Goal: Information Seeking & Learning: Learn about a topic

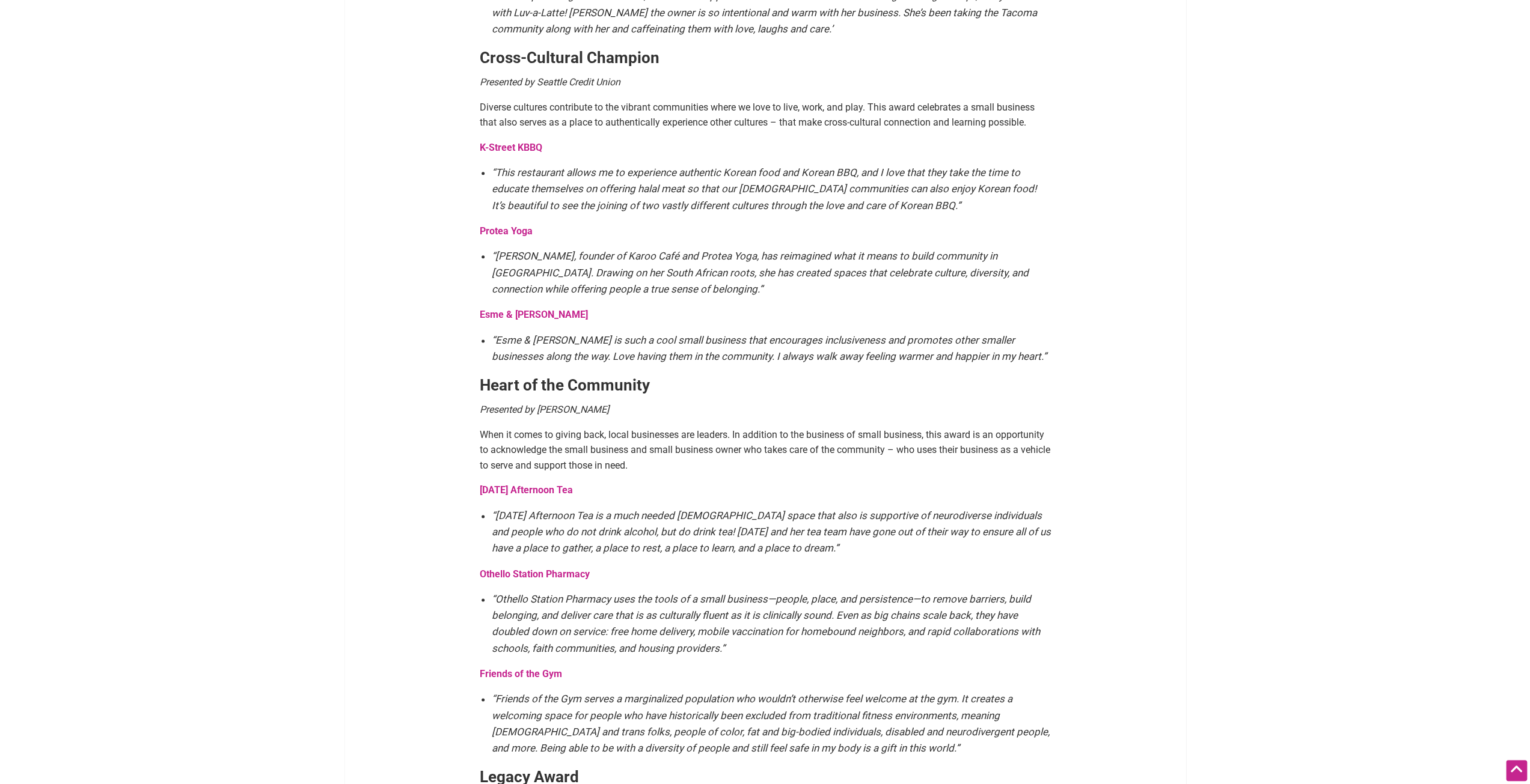
scroll to position [1322, 0]
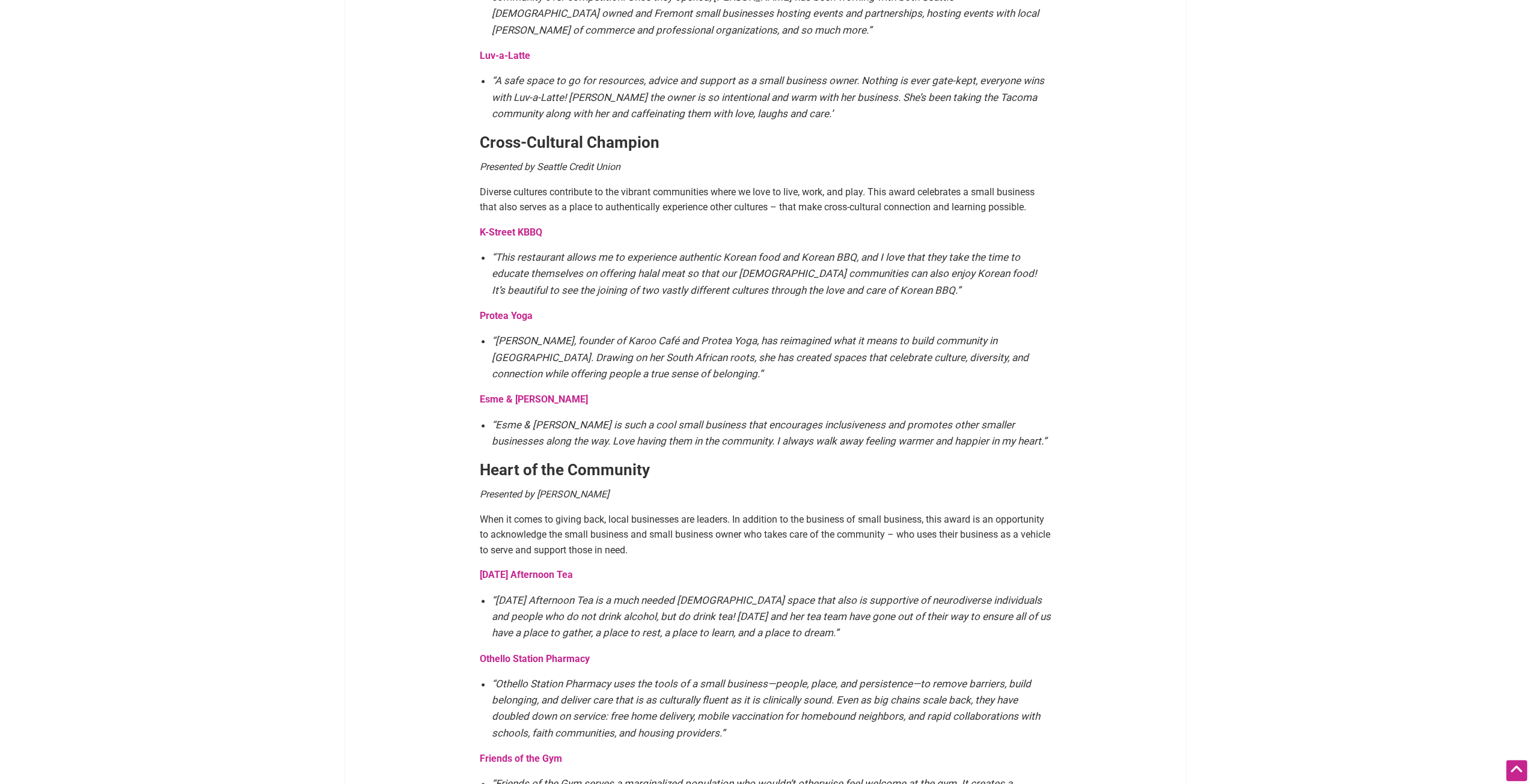
click at [493, 310] on strong "Protea Yoga" at bounding box center [506, 315] width 53 height 12
drag, startPoint x: 515, startPoint y: 383, endPoint x: 610, endPoint y: 329, distance: 109.3
click at [610, 335] on em "“Olivia Vermaak, founder of Karoo Café and Protea Yoga, has reimagined what it …" at bounding box center [760, 357] width 537 height 45
click at [518, 394] on strong "Esme & Elodie" at bounding box center [533, 399] width 108 height 12
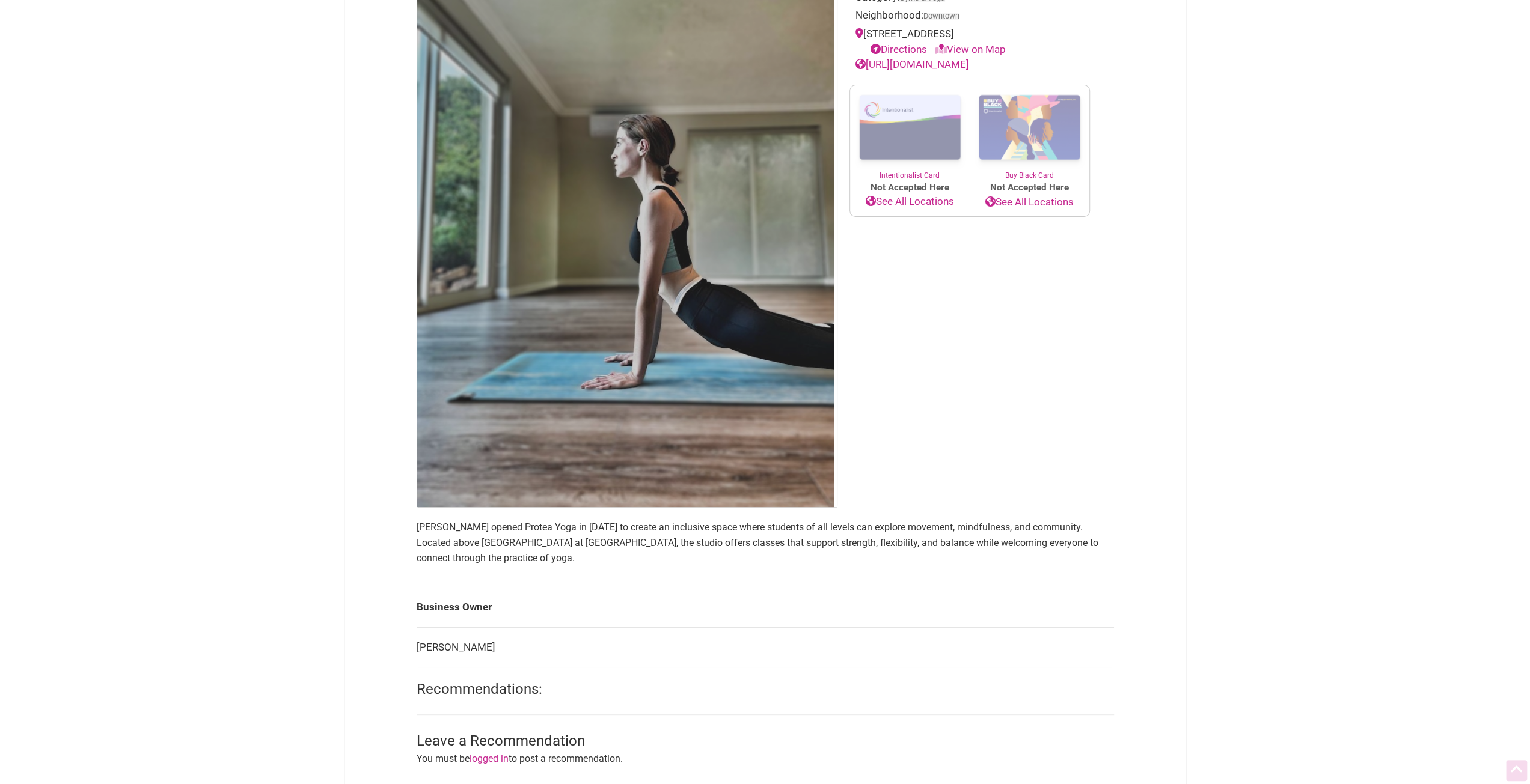
scroll to position [361, 0]
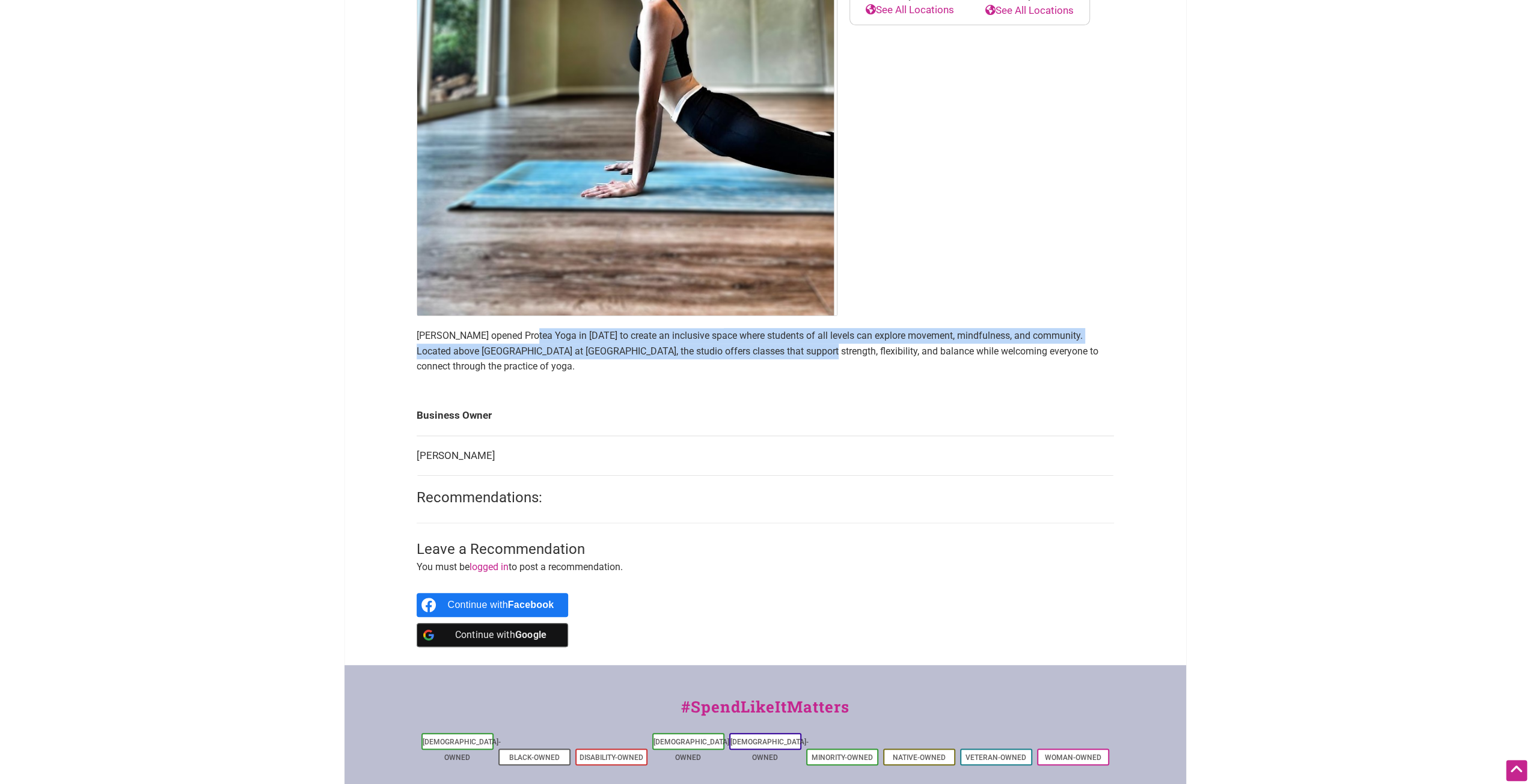
drag, startPoint x: 526, startPoint y: 337, endPoint x: 791, endPoint y: 346, distance: 265.2
click at [791, 346] on p "Olivia Vermaak opened Protea Yoga in 2025 to create an inclusive space where st…" at bounding box center [765, 351] width 698 height 46
click at [792, 346] on p "Olivia Vermaak opened Protea Yoga in 2025 to create an inclusive space where st…" at bounding box center [765, 351] width 698 height 46
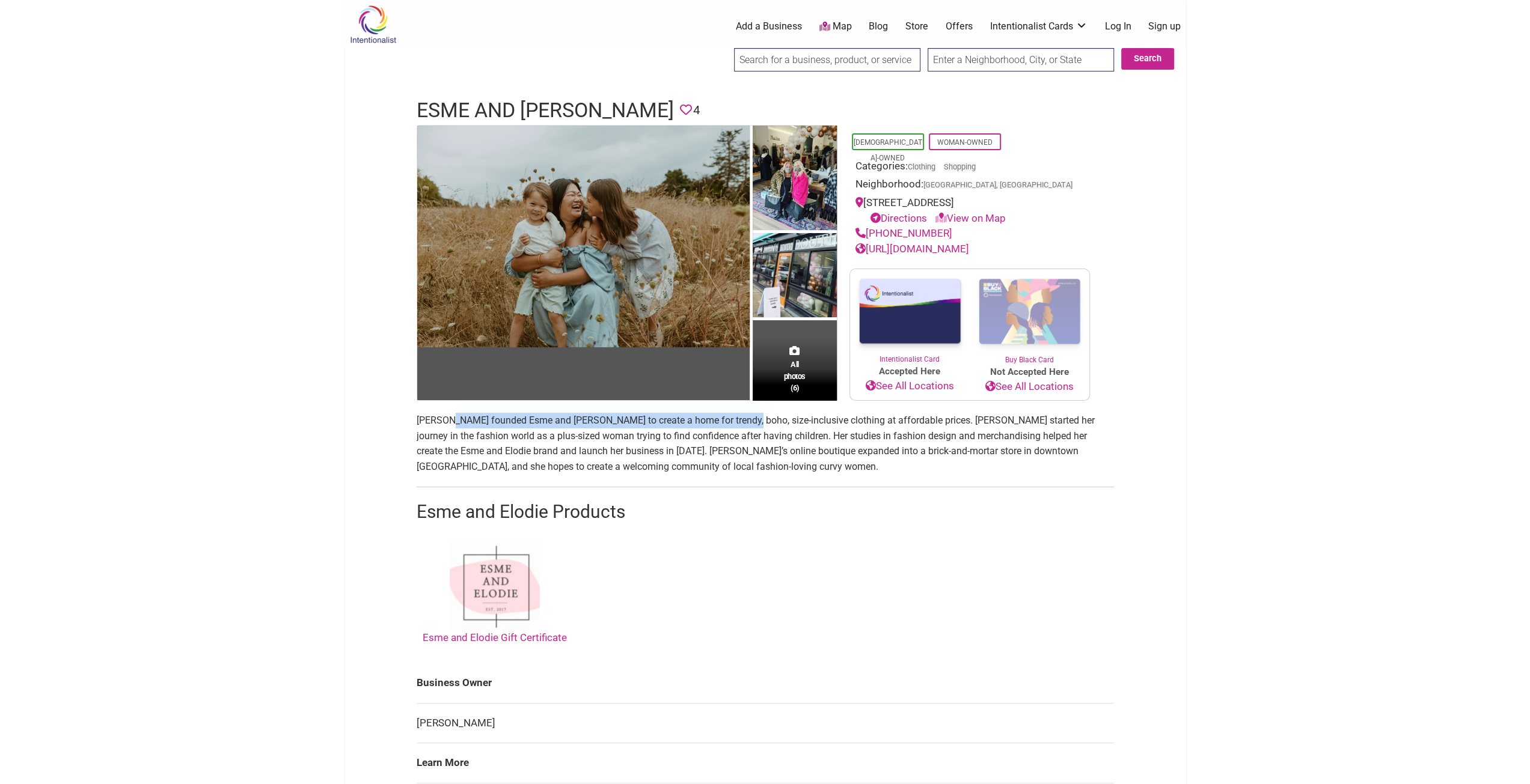
drag, startPoint x: 446, startPoint y: 418, endPoint x: 734, endPoint y: 423, distance: 288.0
click at [734, 423] on p "Emily Brooker founded Esme and Elodie to create a home for trendy, boho, size-i…" at bounding box center [765, 443] width 698 height 61
drag, startPoint x: 573, startPoint y: 448, endPoint x: 724, endPoint y: 450, distance: 151.0
click at [720, 450] on p "Emily Brooker founded Esme and Elodie to create a home for trendy, boho, size-i…" at bounding box center [765, 443] width 698 height 61
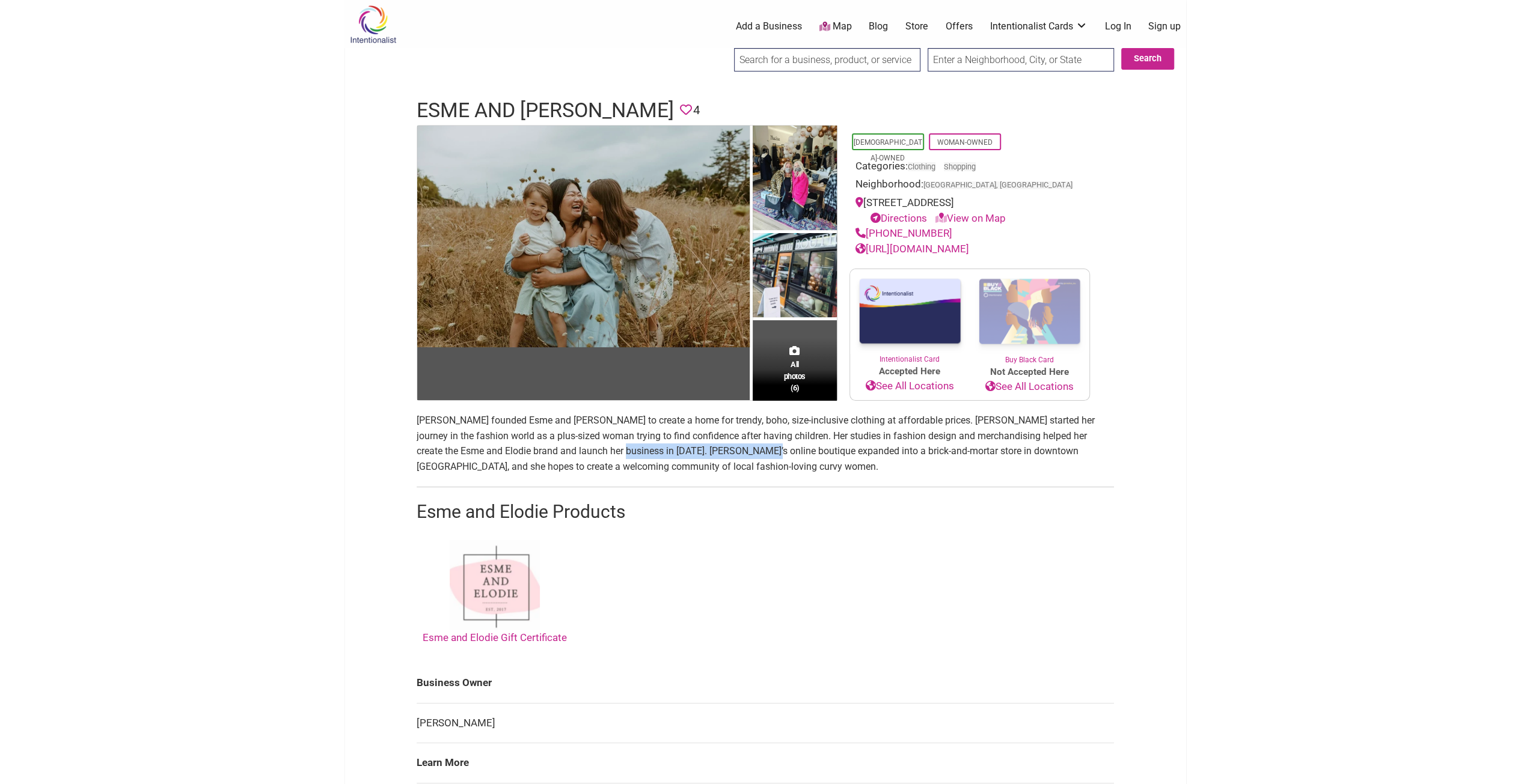
click at [724, 450] on p "Emily Brooker founded Esme and Elodie to create a home for trendy, boho, size-i…" at bounding box center [765, 443] width 698 height 61
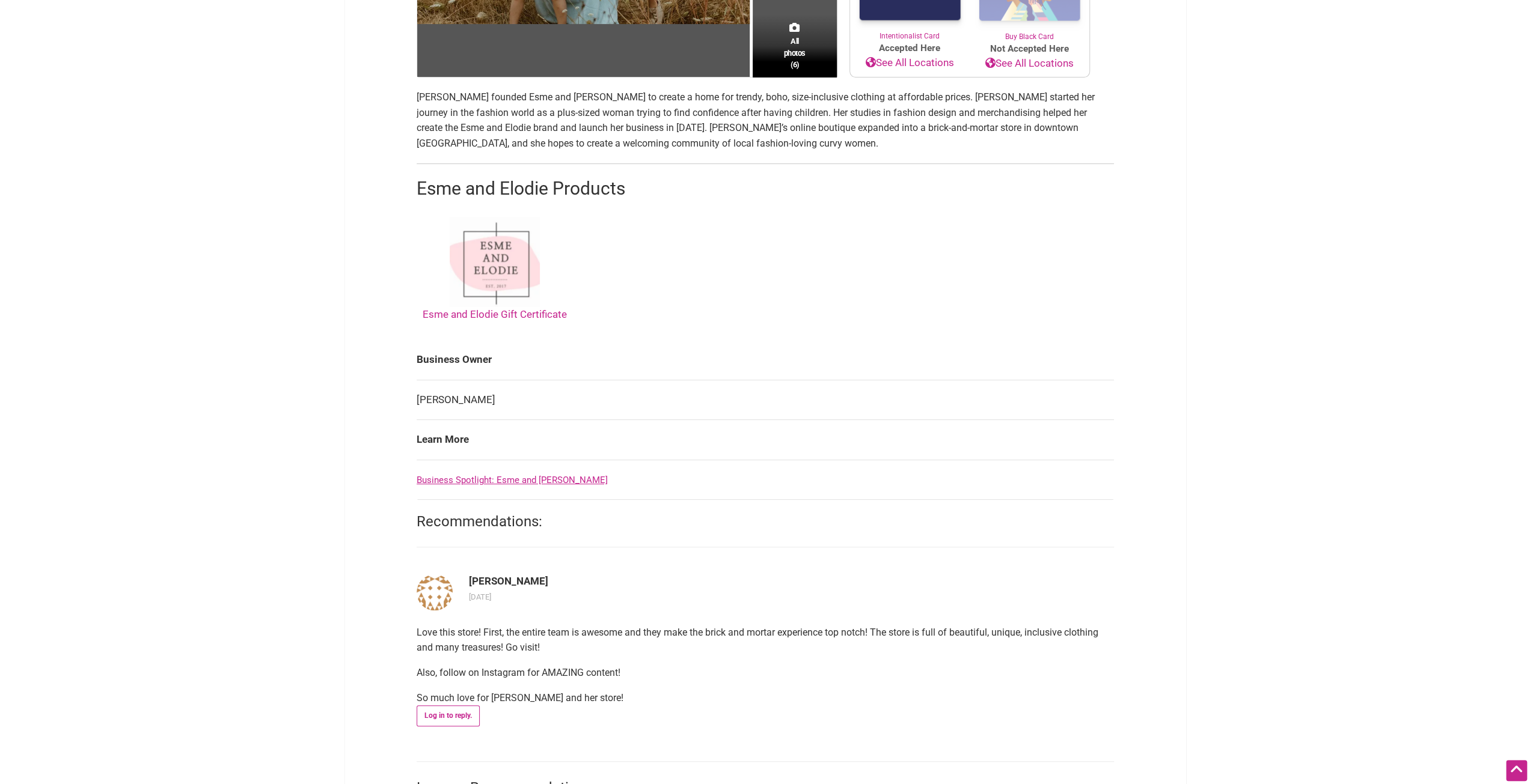
scroll to position [421, 0]
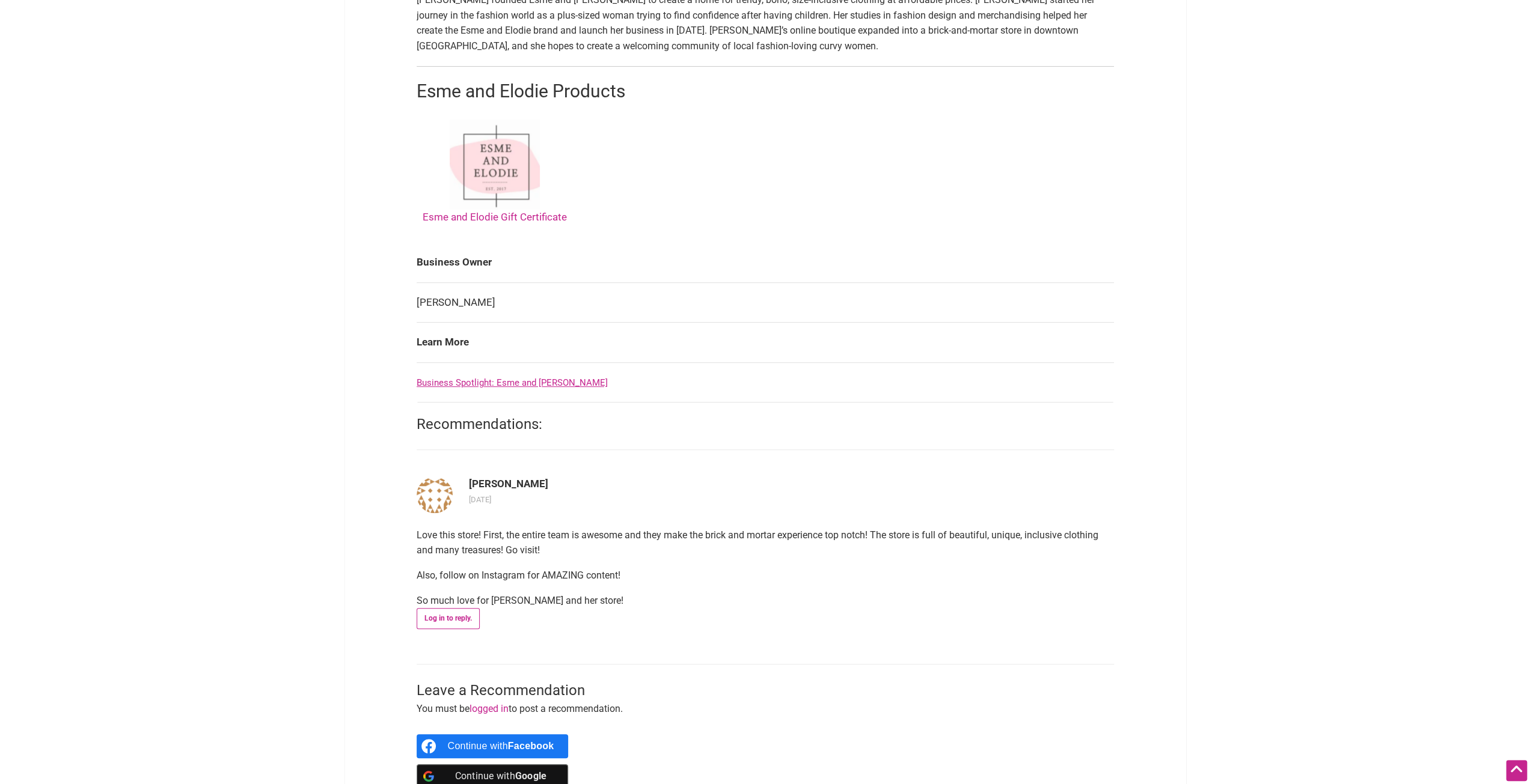
click at [539, 385] on link "Business Spotlight: Esme and Elodie" at bounding box center [512, 383] width 191 height 11
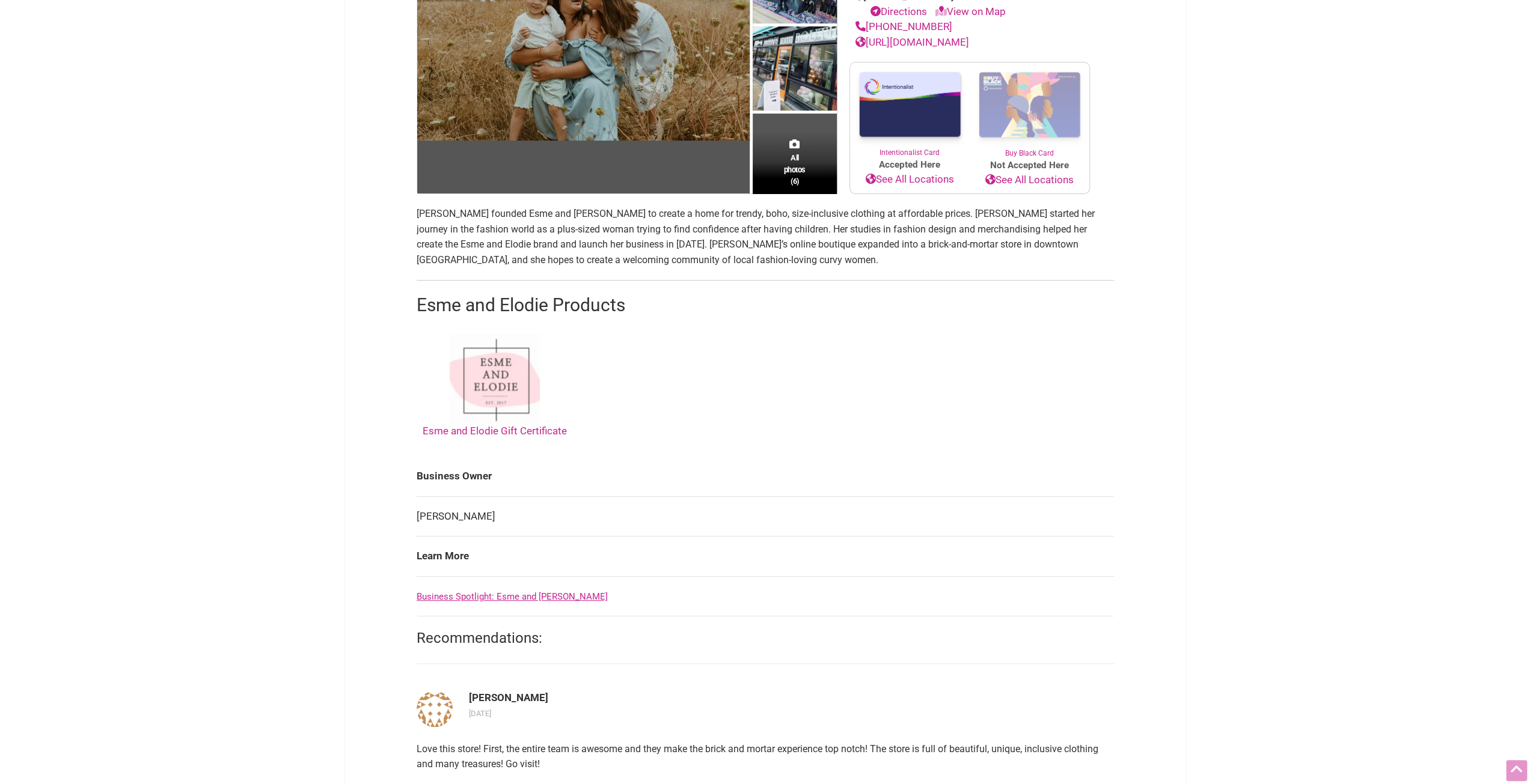
scroll to position [0, 0]
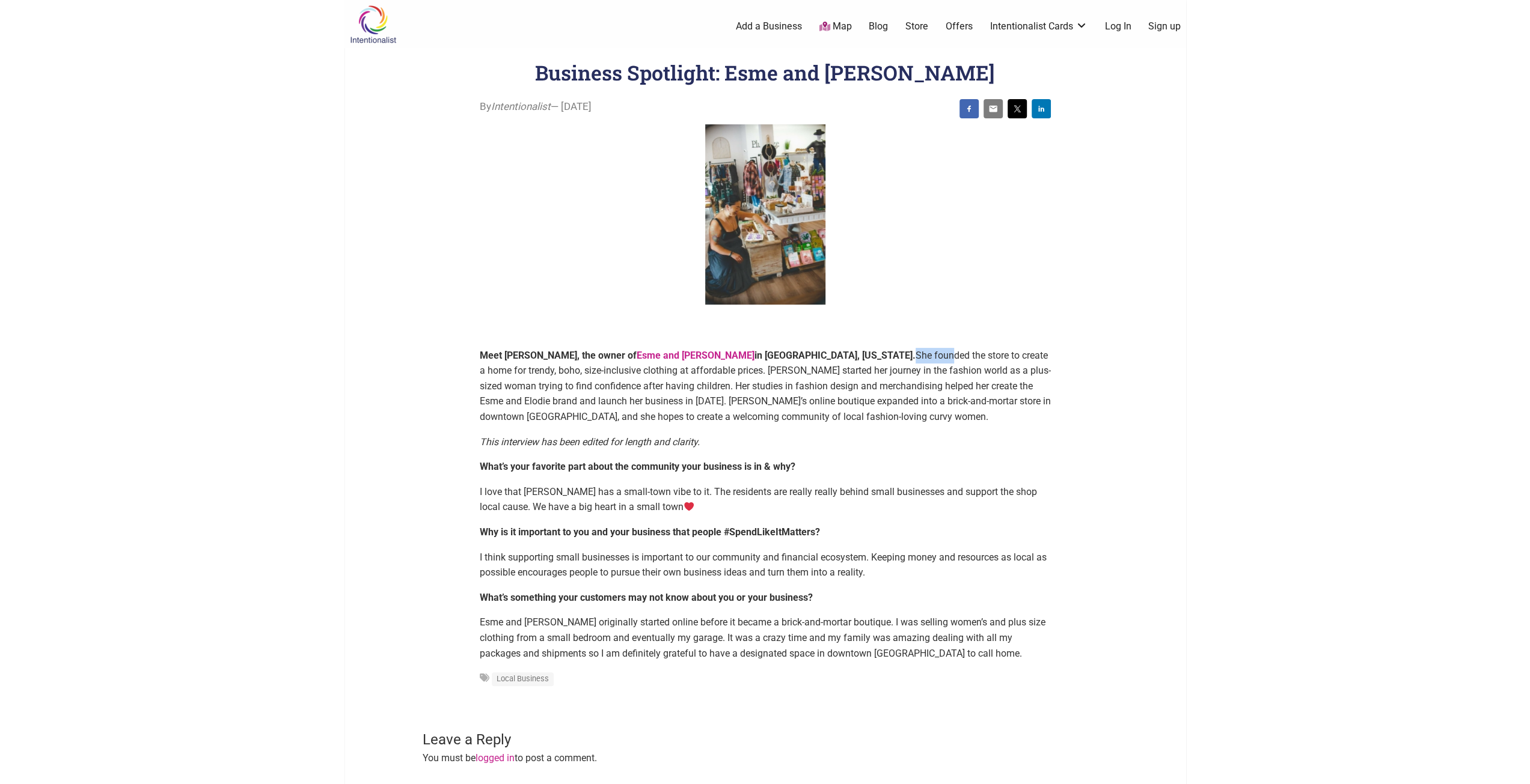
drag, startPoint x: 801, startPoint y: 355, endPoint x: 841, endPoint y: 362, distance: 40.6
click at [841, 362] on p "Meet [PERSON_NAME], the owner of Esme and [PERSON_NAME] in [GEOGRAPHIC_DATA], […" at bounding box center [765, 386] width 571 height 77
drag, startPoint x: 478, startPoint y: 372, endPoint x: 709, endPoint y: 372, distance: 231.0
click at [709, 372] on article "By Intentionalist — [DATE] Meet [PERSON_NAME], the owner of Esme and [PERSON_NA…" at bounding box center [765, 399] width 595 height 599
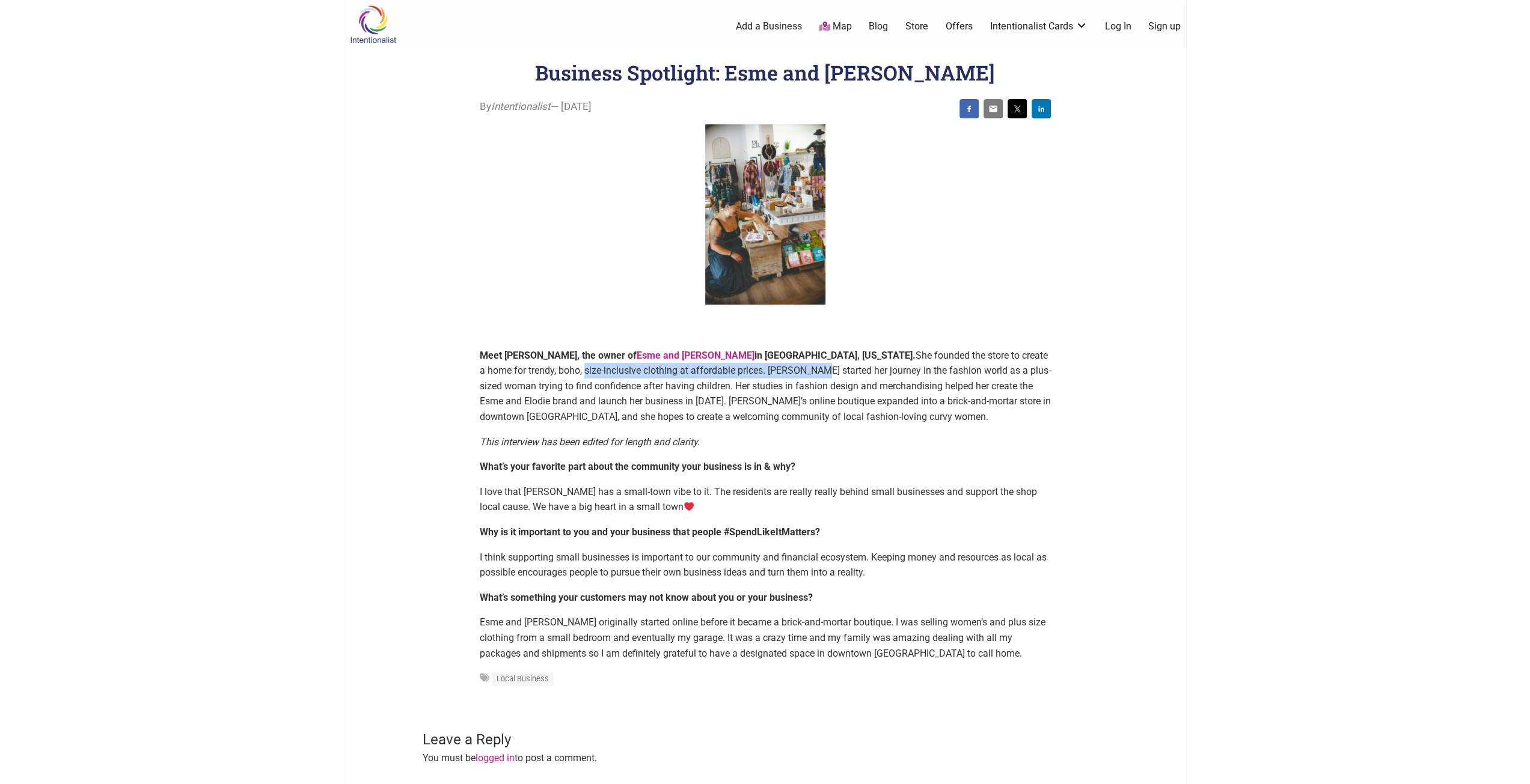
click at [709, 372] on span "She founded the store to create a home for trendy, boho, size-inclusive clothin…" at bounding box center [765, 386] width 571 height 73
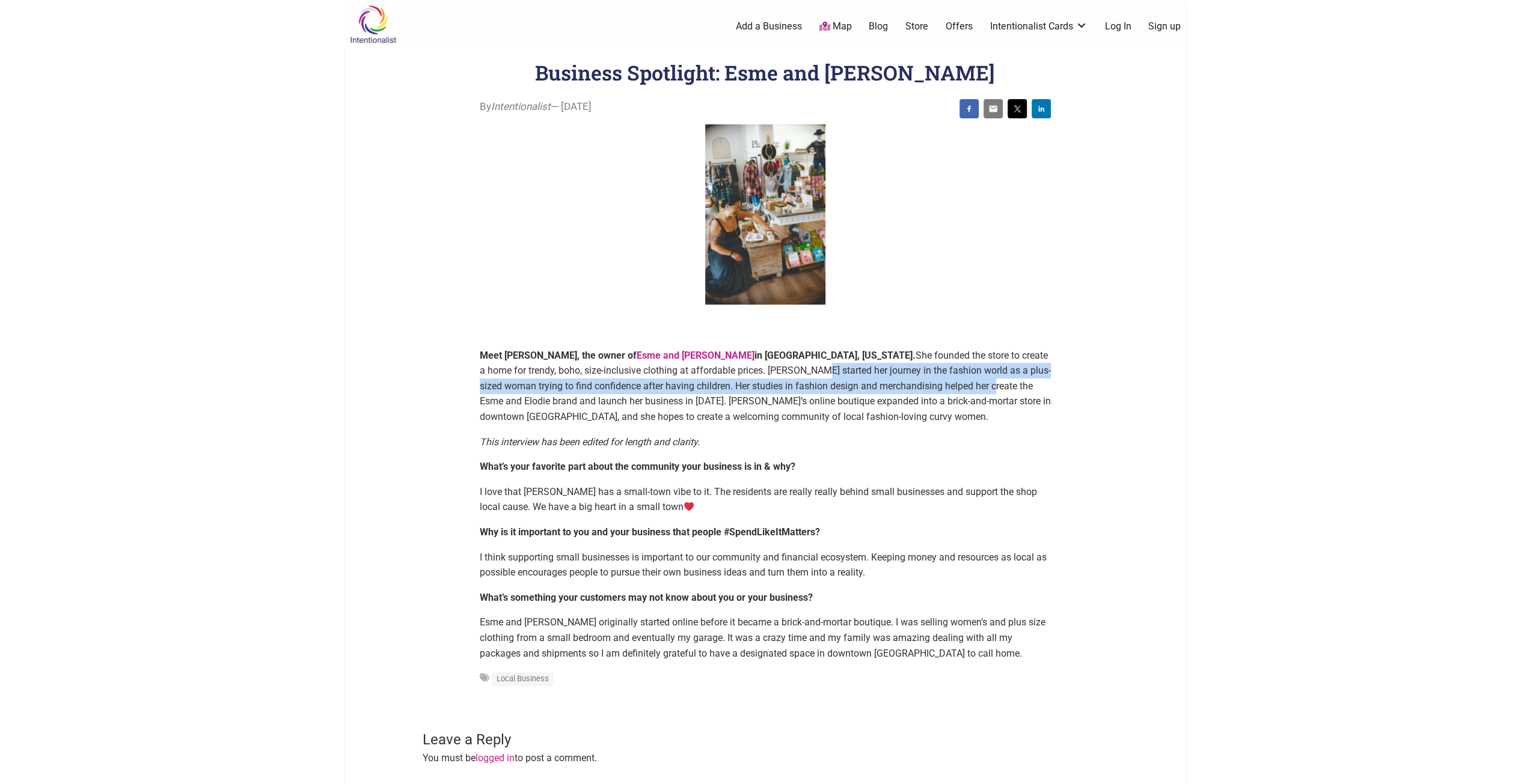
drag, startPoint x: 711, startPoint y: 371, endPoint x: 916, endPoint y: 380, distance: 205.2
click at [916, 380] on span "She founded the store to create a home for trendy, boho, size-inclusive clothin…" at bounding box center [765, 386] width 571 height 73
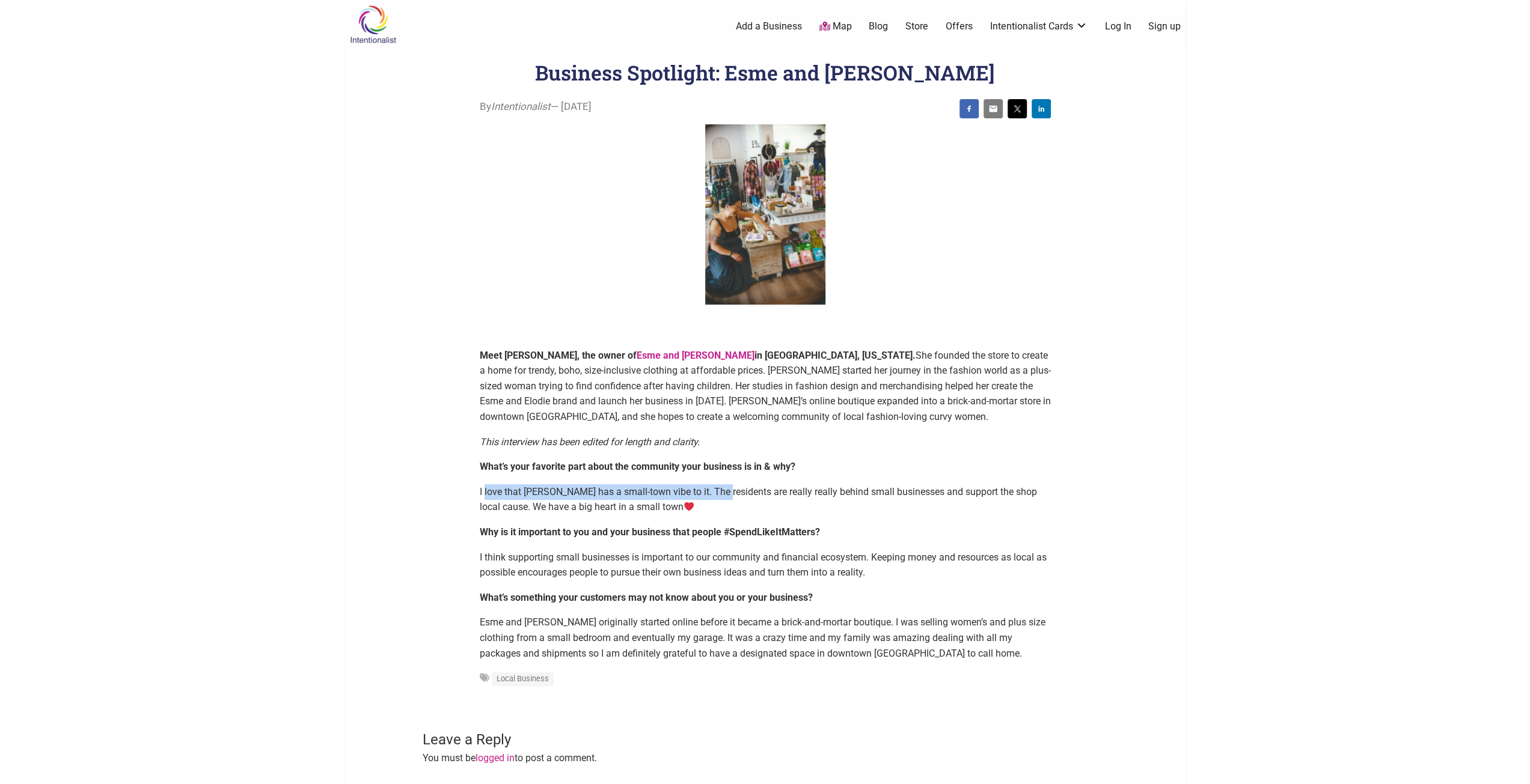
drag, startPoint x: 485, startPoint y: 487, endPoint x: 731, endPoint y: 495, distance: 246.1
click at [731, 495] on span "I love that Renton has a small-town vibe to it. The residents are really really…" at bounding box center [758, 500] width 557 height 27
click at [731, 495] on span "I love that Renton has a small-town vibe to it. The residents are really really…" at bounding box center [758, 500] width 557 height 27
drag, startPoint x: 672, startPoint y: 491, endPoint x: 791, endPoint y: 489, distance: 119.0
click at [788, 489] on span "I love that Renton has a small-town vibe to it. The residents are really really…" at bounding box center [758, 500] width 557 height 27
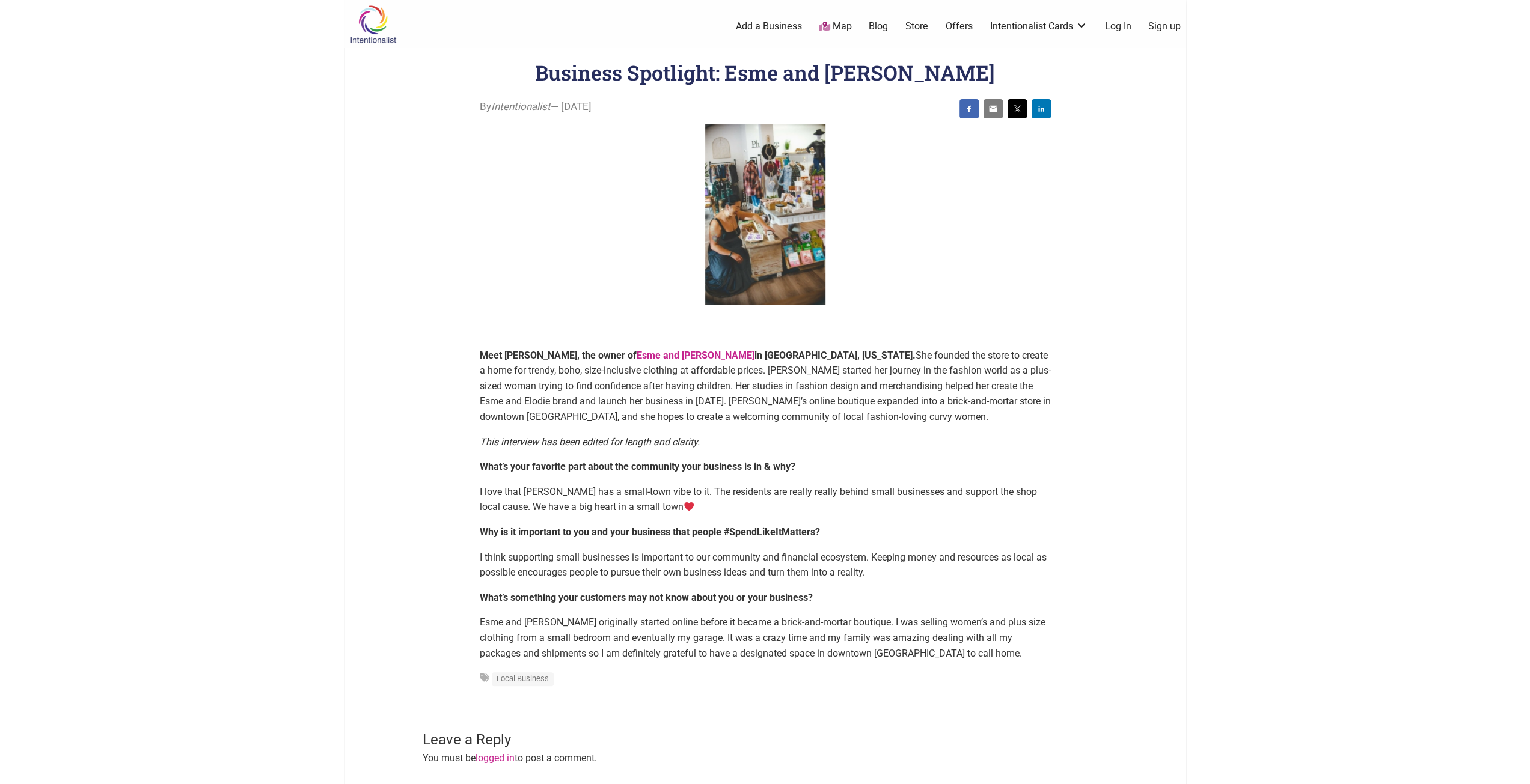
click at [795, 489] on span "I love that Renton has a small-town vibe to it. The residents are really really…" at bounding box center [758, 500] width 557 height 27
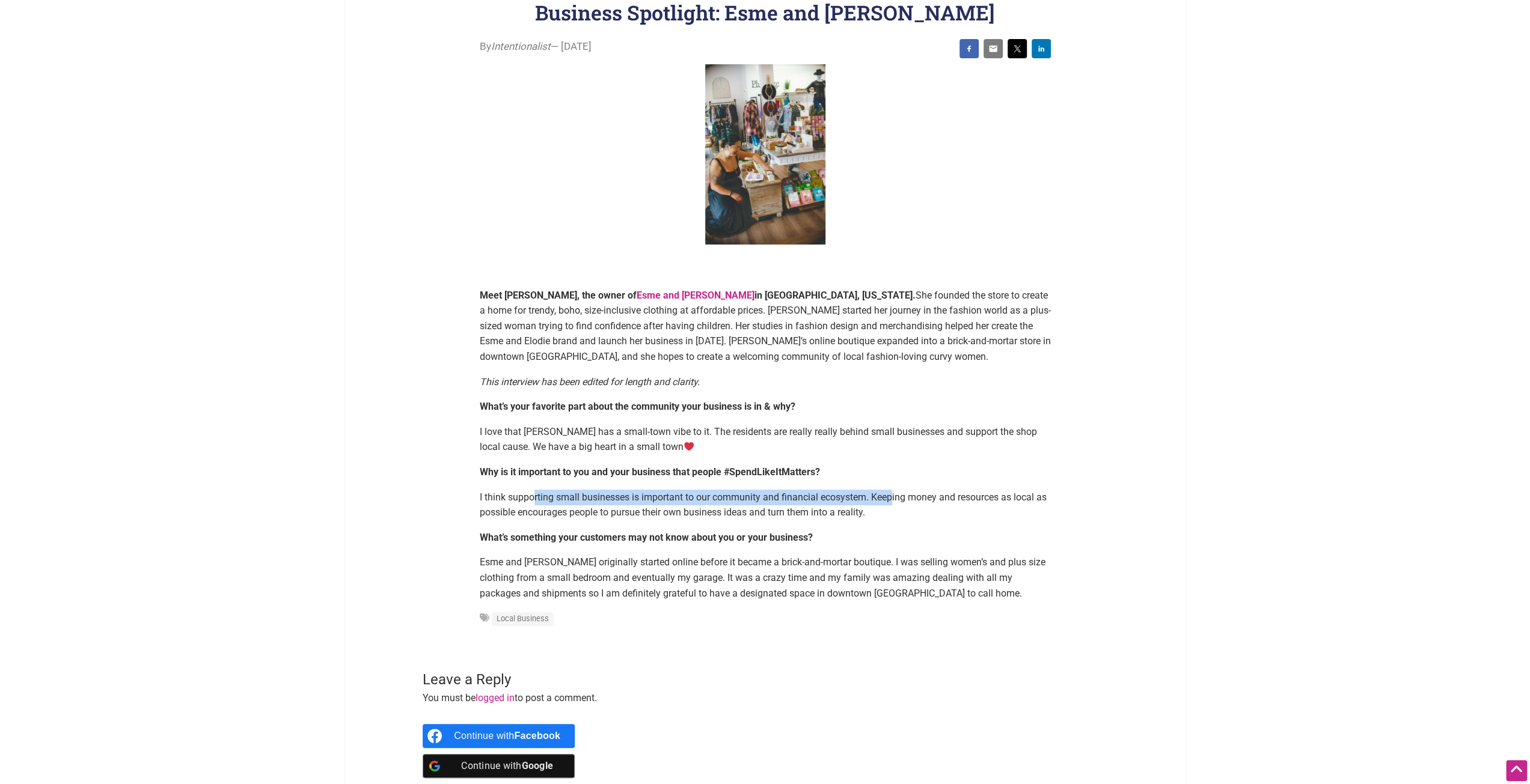
drag, startPoint x: 544, startPoint y: 498, endPoint x: 893, endPoint y: 499, distance: 349.0
click at [893, 499] on span "I think supporting small businesses is important to our community and financial…" at bounding box center [763, 504] width 567 height 27
drag, startPoint x: 841, startPoint y: 496, endPoint x: 961, endPoint y: 496, distance: 120.0
click at [957, 496] on span "I think supporting small businesses is important to our community and financial…" at bounding box center [763, 504] width 567 height 27
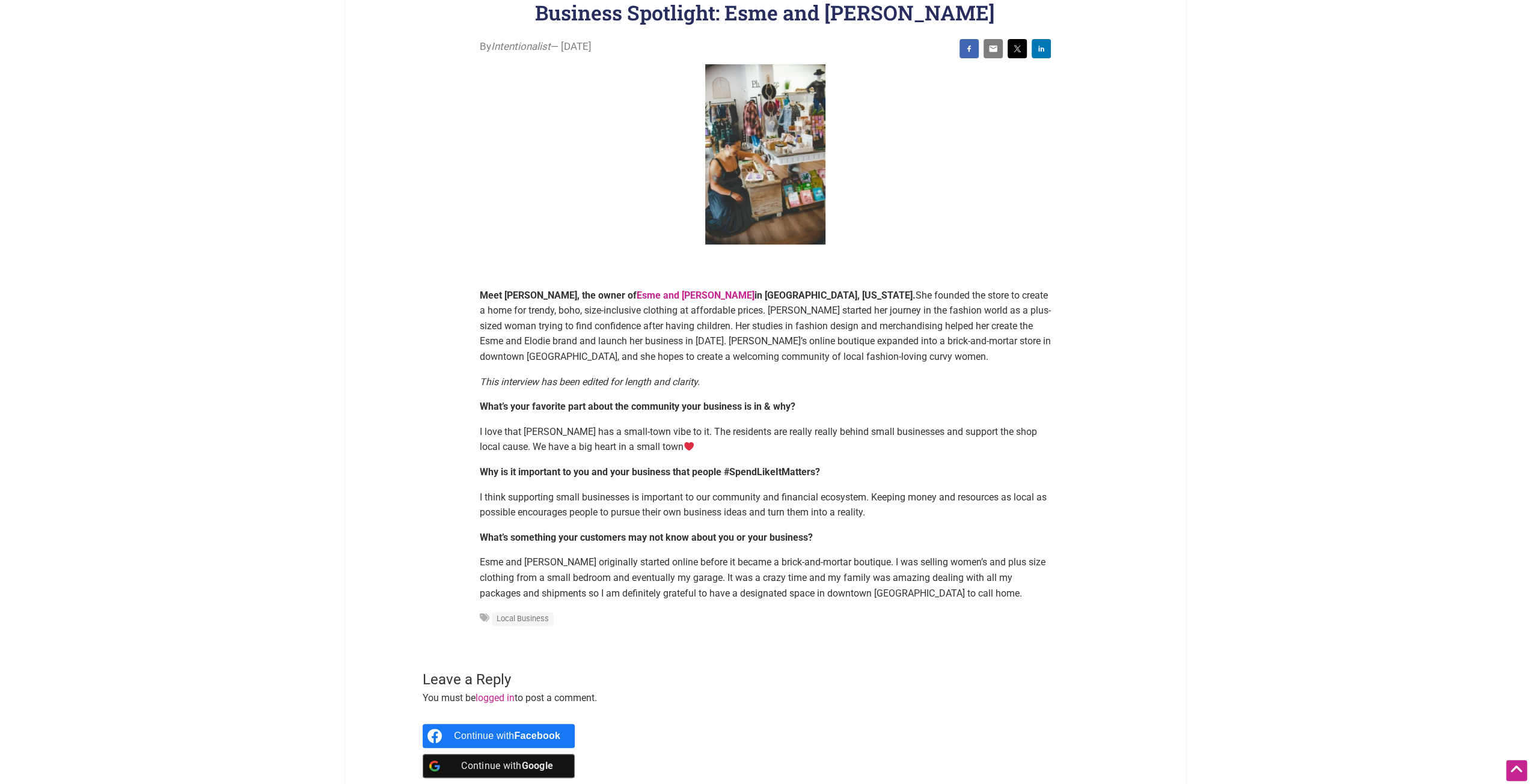
click at [961, 496] on span "I think supporting small businesses is important to our community and financial…" at bounding box center [763, 504] width 567 height 27
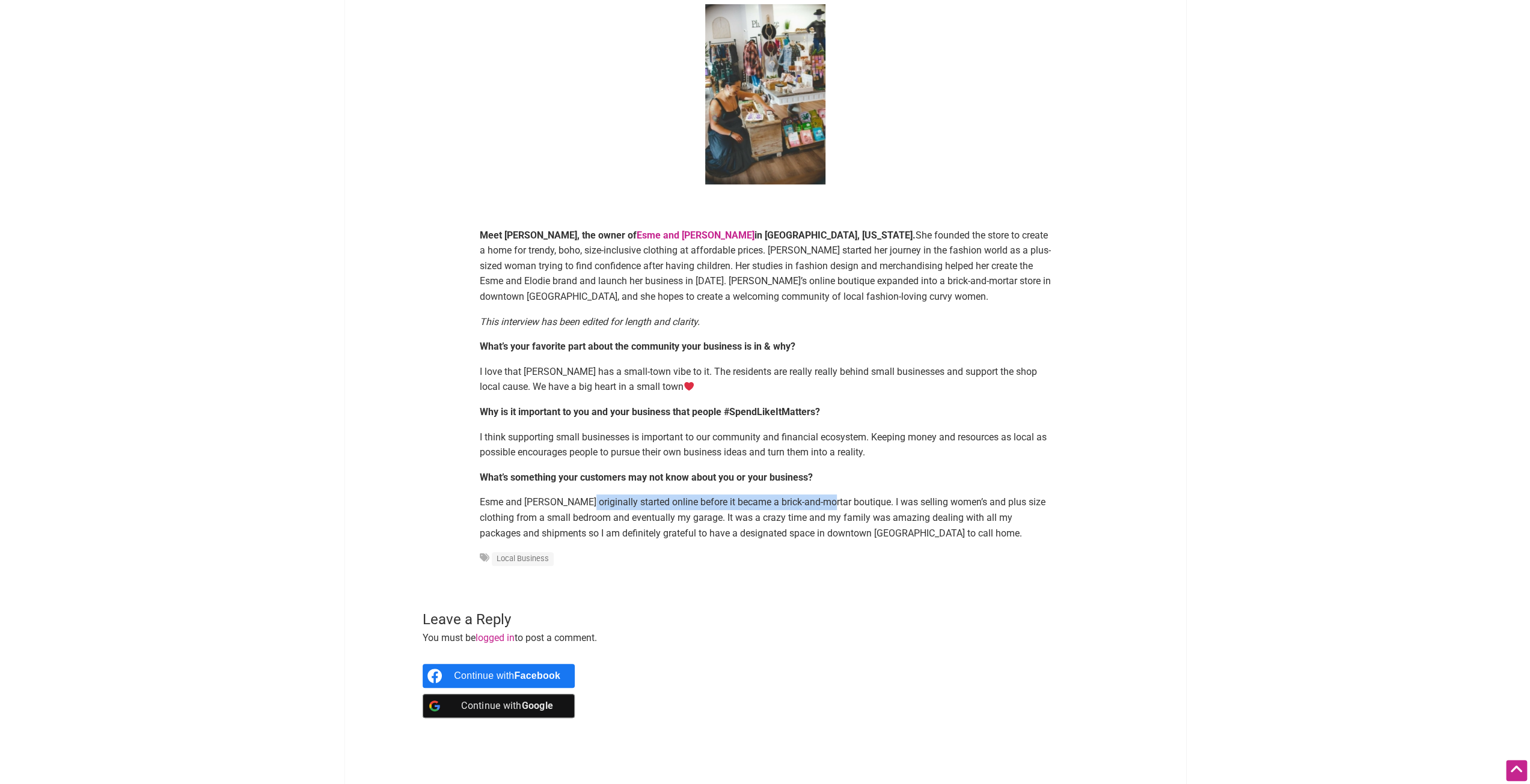
drag, startPoint x: 576, startPoint y: 501, endPoint x: 826, endPoint y: 504, distance: 250.0
click at [825, 504] on span "Esme and Elodie originally started online before it became a brick-and-mortar b…" at bounding box center [762, 517] width 566 height 42
click at [826, 504] on span "Esme and Elodie originally started online before it became a brick-and-mortar b…" at bounding box center [762, 517] width 566 height 42
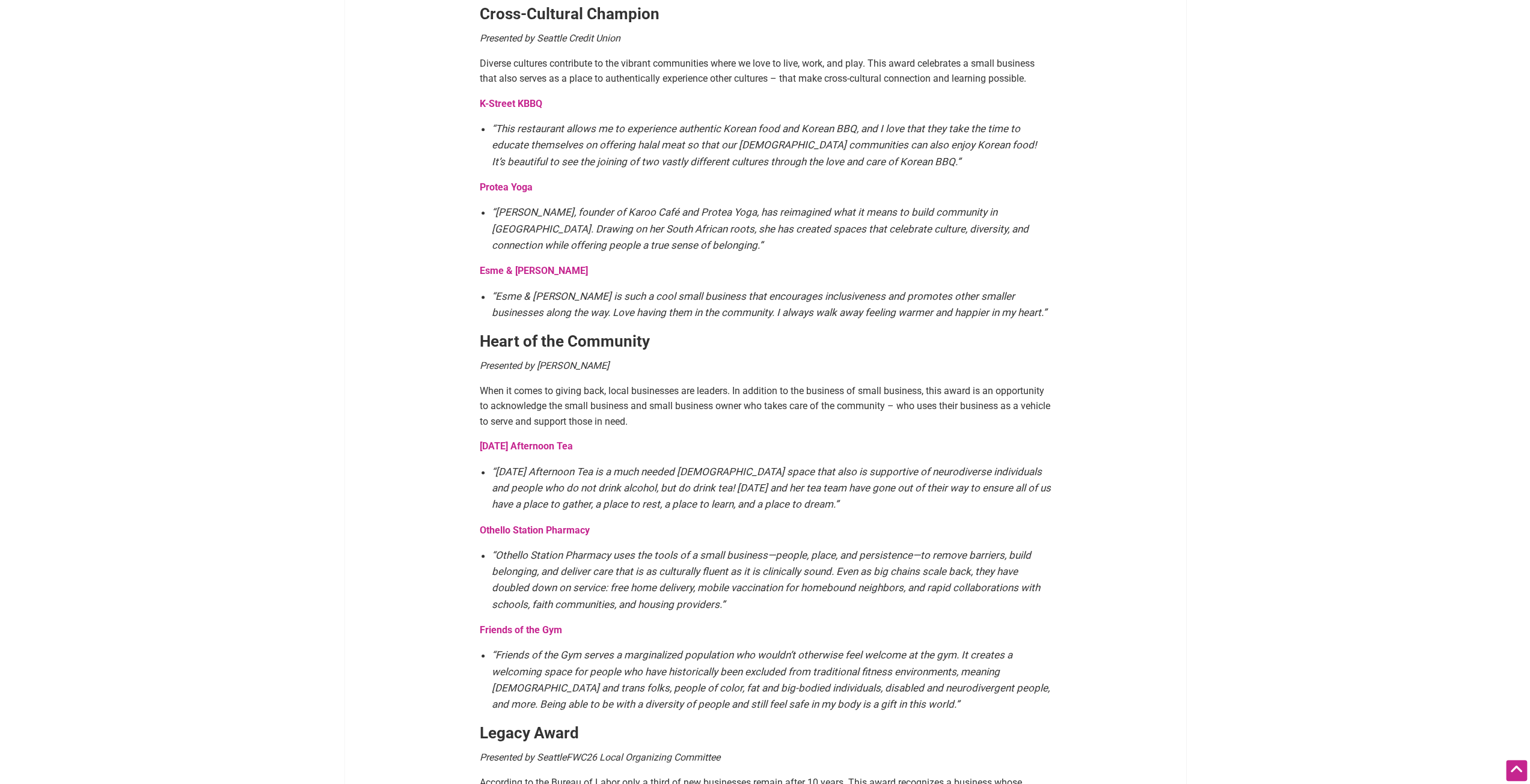
scroll to position [1322, 0]
